Goal: Task Accomplishment & Management: Manage account settings

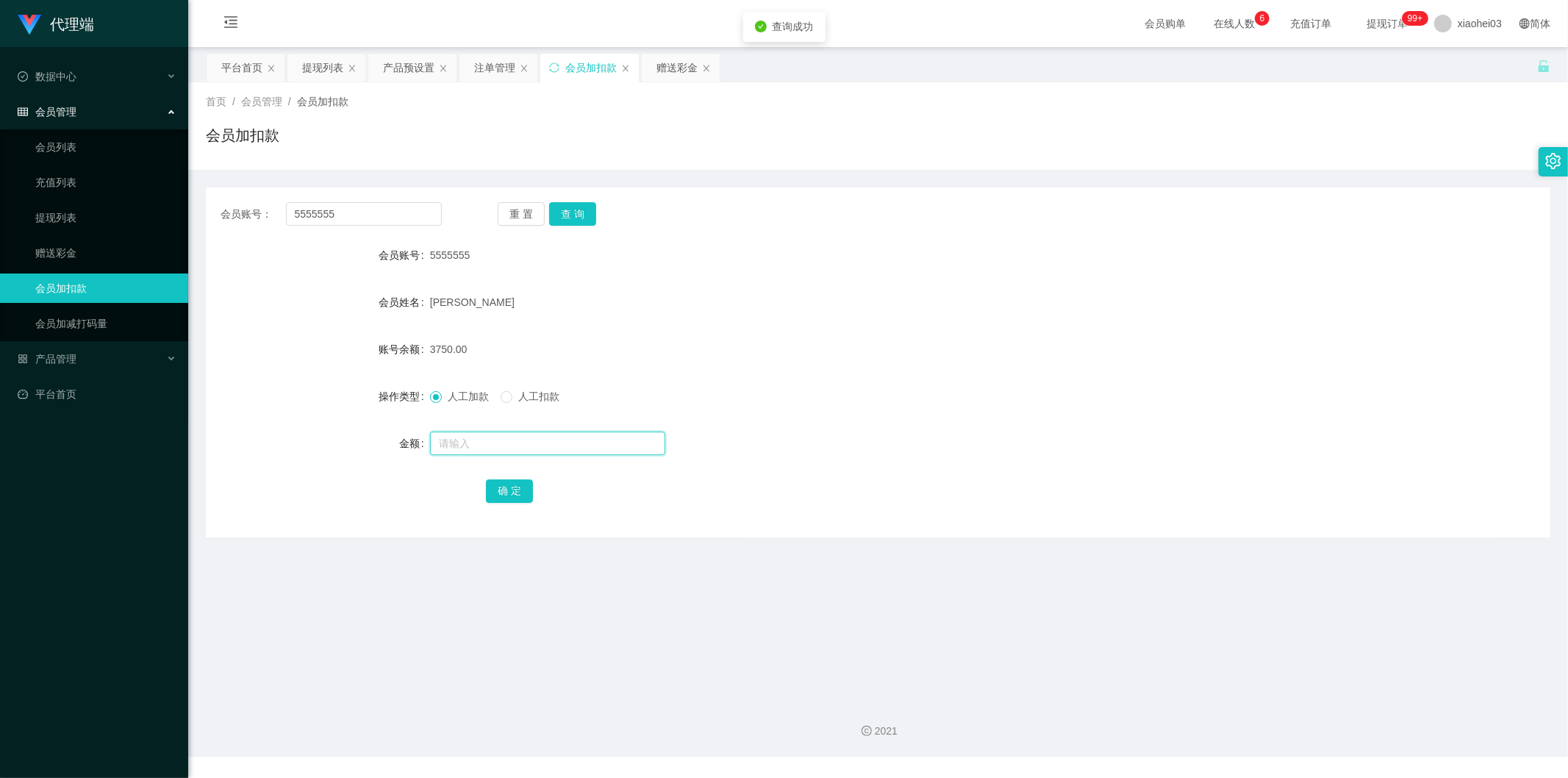
click at [578, 438] on input "text" at bounding box center [547, 443] width 236 height 23
type input "5600"
click at [497, 489] on button "确 定" at bounding box center [509, 491] width 47 height 23
drag, startPoint x: 159, startPoint y: 222, endPoint x: 177, endPoint y: 218, distance: 18.4
click at [145, 225] on section "代理端 数据中心 会员管理 会员列表 充值列表 提现列表 赠送彩金 会员加扣款 会员加减打码量 产品管理 平台首页 保存配置 重置配置 整体风格设置 主题色 …" at bounding box center [784, 378] width 1568 height 756
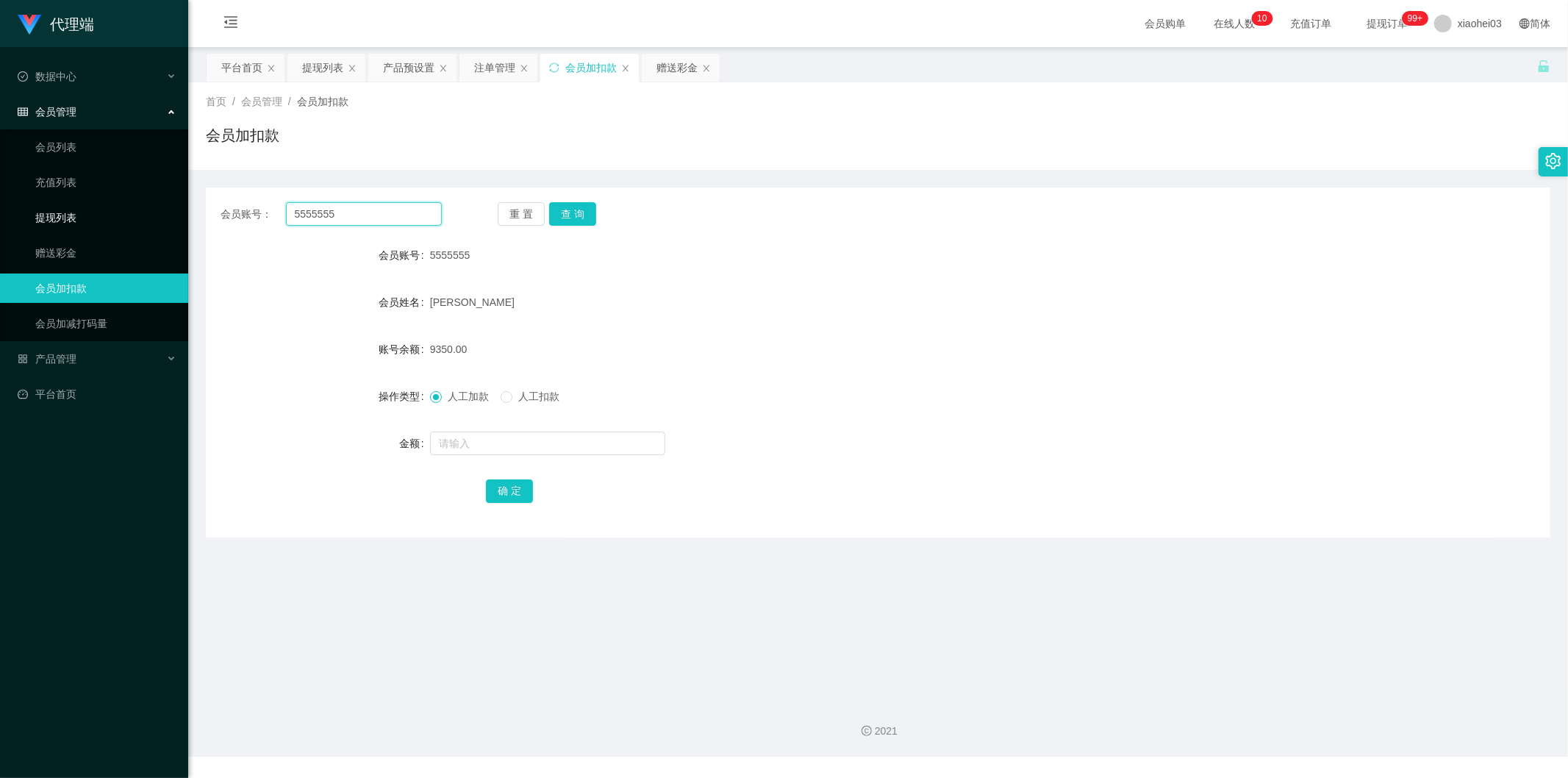
paste input "Jasonlim"
type input "Jasonlim"
drag, startPoint x: 613, startPoint y: 204, endPoint x: 587, endPoint y: 216, distance: 28.6
click at [611, 207] on div "重 置 查 询" at bounding box center [608, 214] width 222 height 23
click at [586, 216] on button "查 询" at bounding box center [572, 214] width 47 height 23
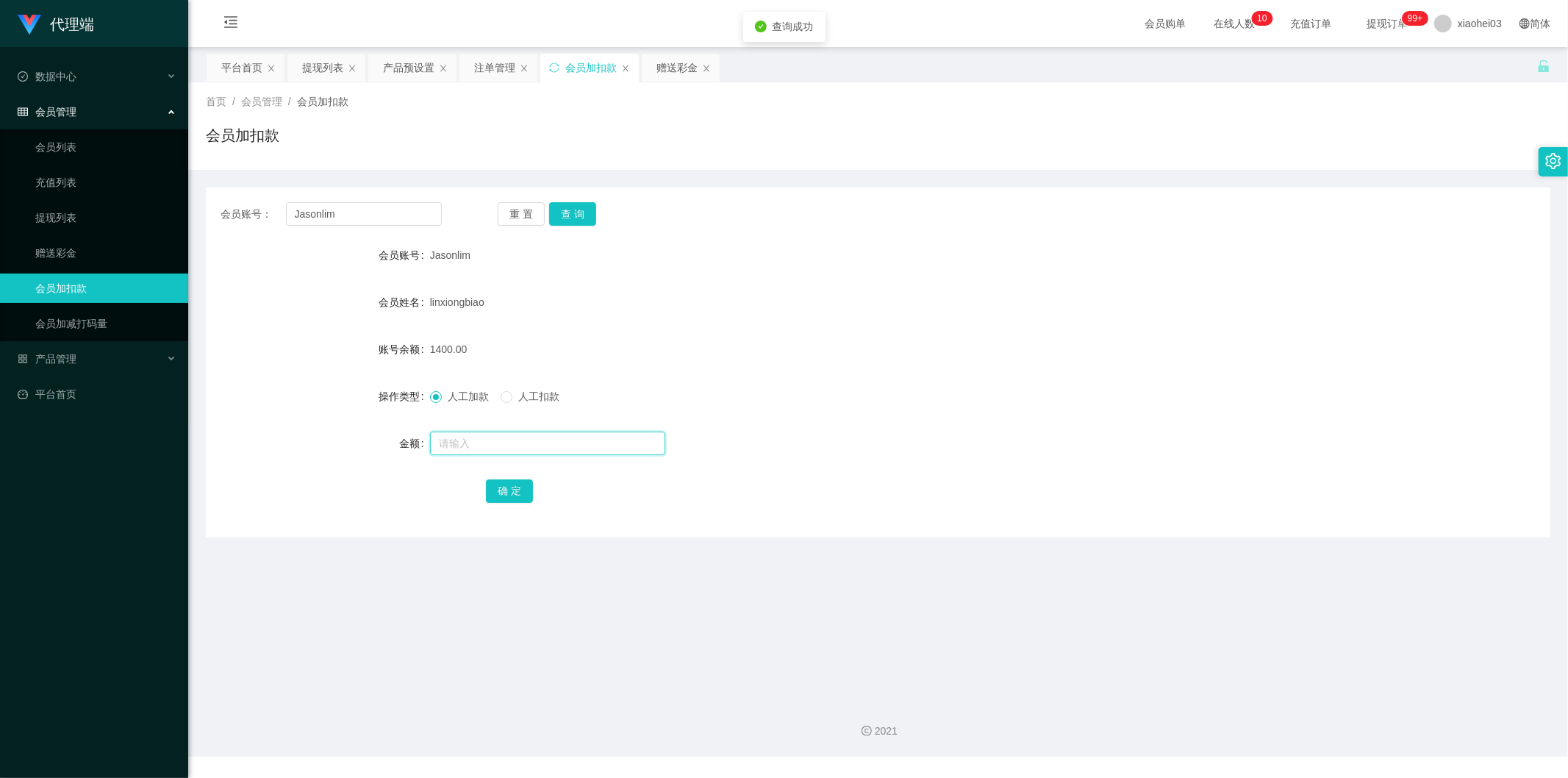
click at [563, 455] on div at bounding box center [822, 443] width 784 height 30
type input "5000"
click at [508, 494] on button "确 定" at bounding box center [509, 491] width 47 height 23
click at [1262, 241] on div "会员账号 Jasonlim" at bounding box center [878, 255] width 1345 height 30
click at [397, 58] on div "产品预设置" at bounding box center [409, 68] width 51 height 28
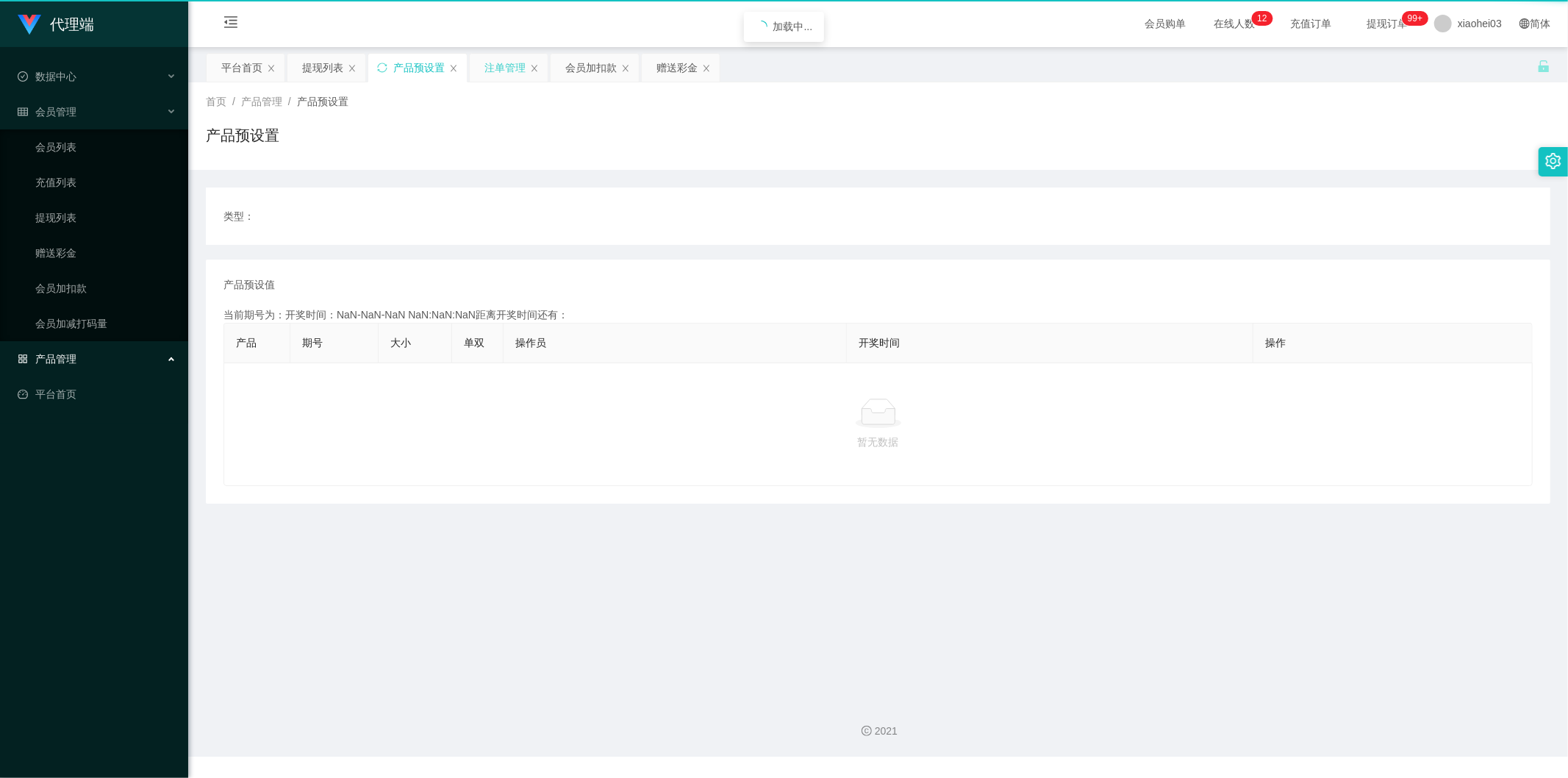
click at [475, 75] on div "注单管理" at bounding box center [508, 68] width 78 height 28
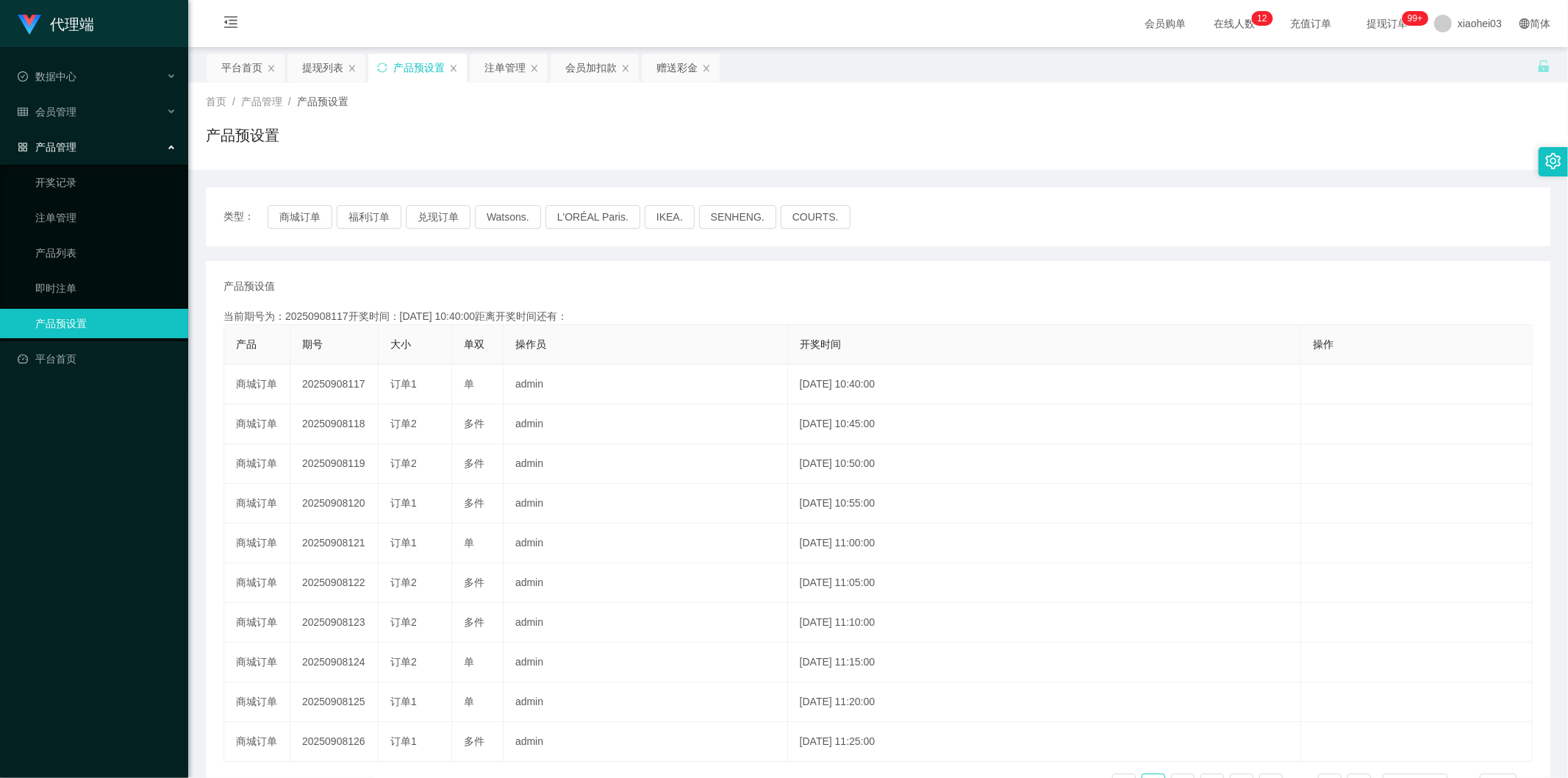
click at [495, 92] on div "首页 / 产品管理 / 产品预设置 / 产品预设置" at bounding box center [878, 126] width 1380 height 88
click at [501, 60] on div "注单管理" at bounding box center [505, 68] width 41 height 28
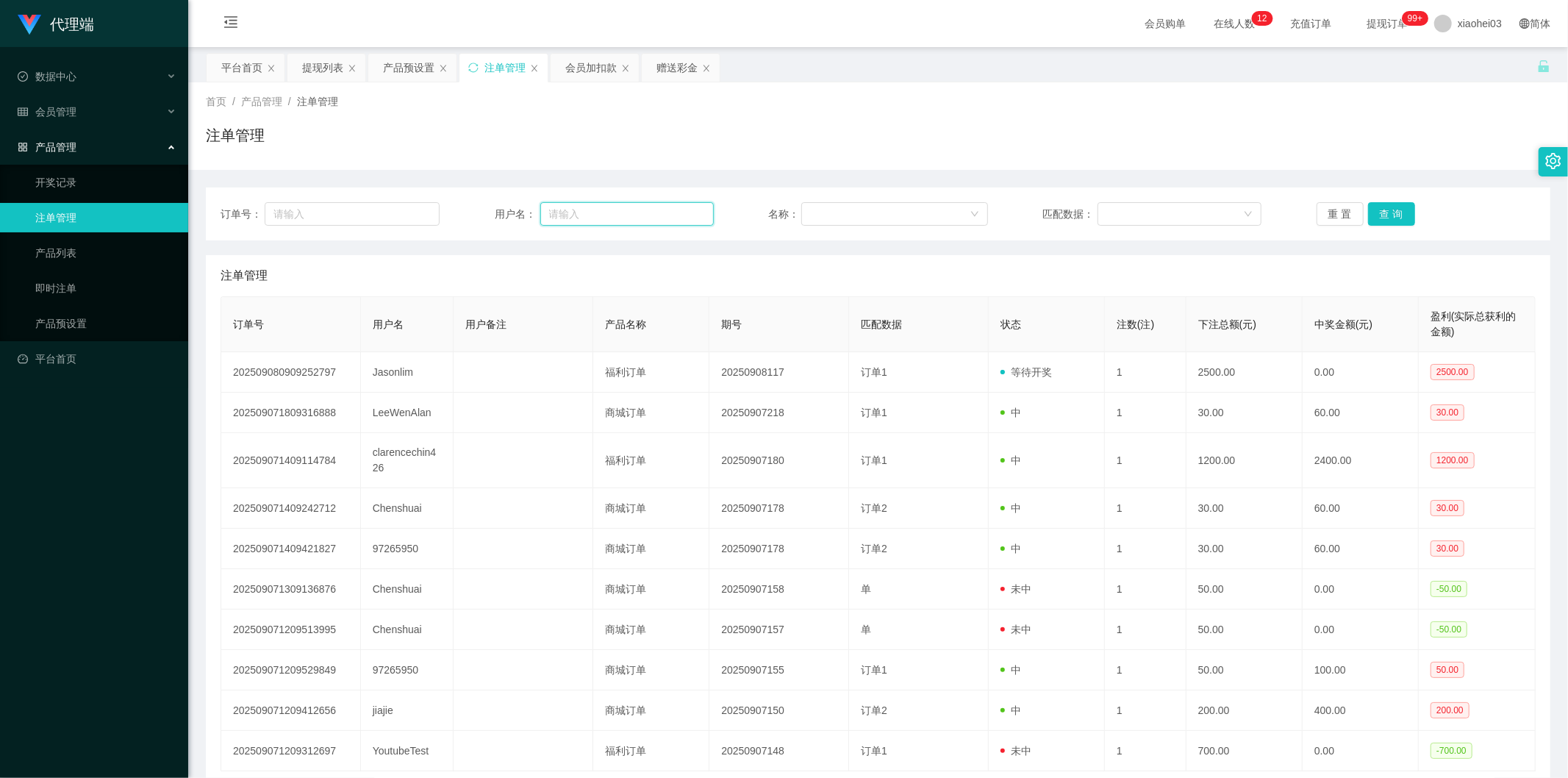
drag, startPoint x: 675, startPoint y: 207, endPoint x: 744, endPoint y: 215, distance: 69.5
click at [675, 207] on input "text" at bounding box center [627, 214] width 173 height 23
paste input "Jasonlim"
type input "Jasonlim"
click at [1406, 215] on button "查 询" at bounding box center [1392, 214] width 47 height 23
